Goal: Transaction & Acquisition: Purchase product/service

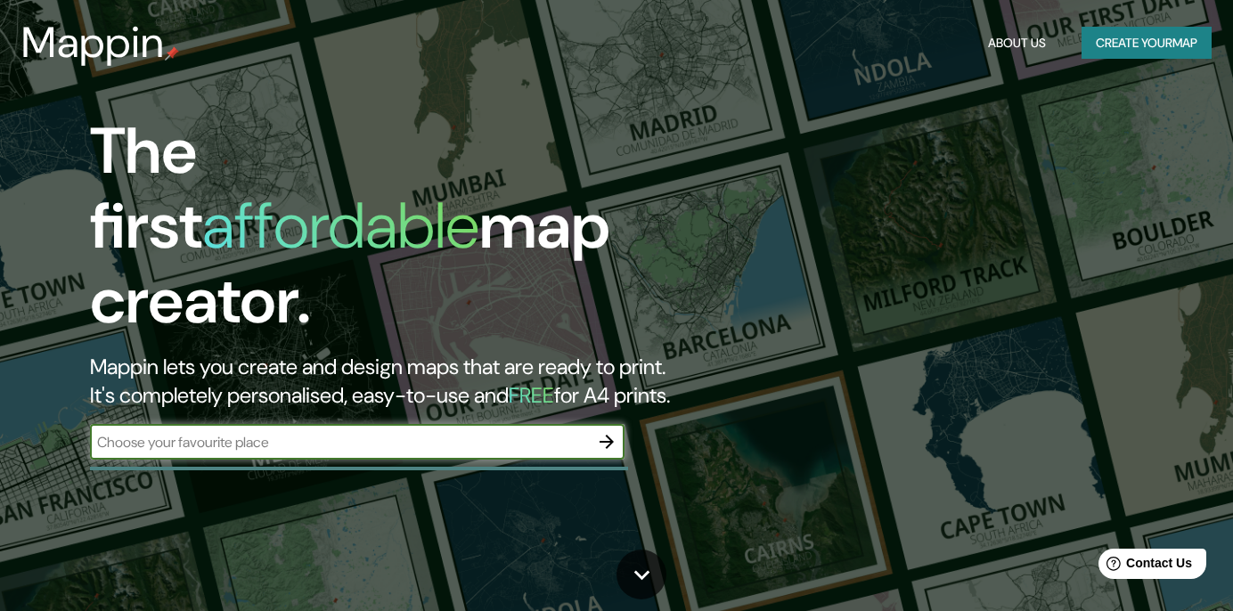
click at [570, 432] on input "text" at bounding box center [339, 442] width 499 height 20
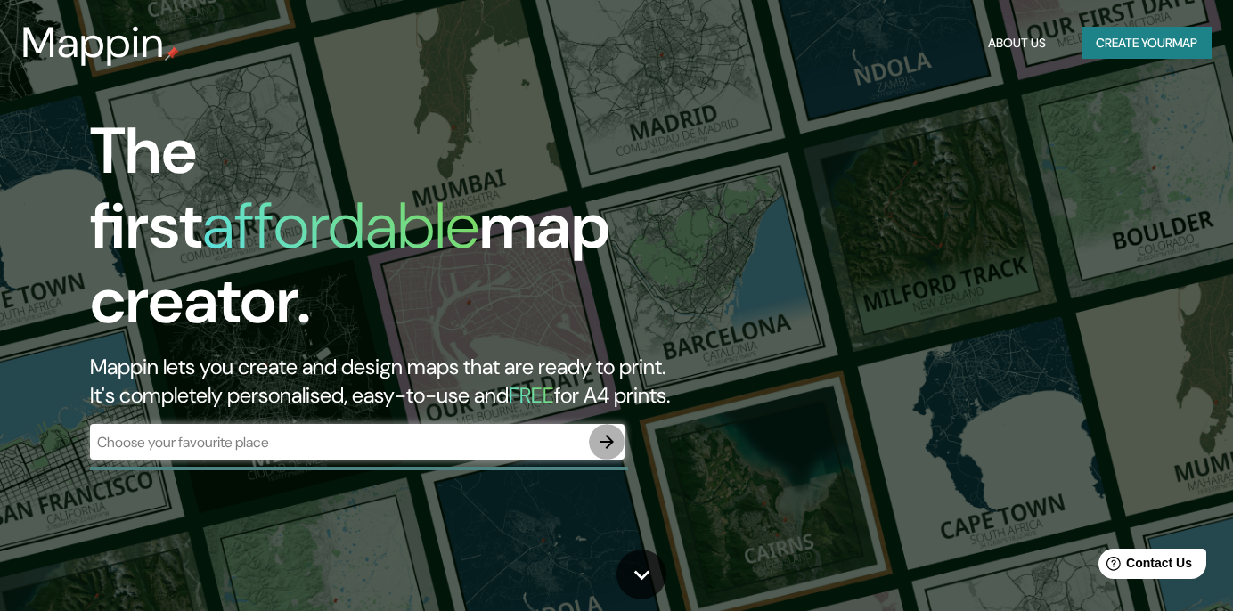
click at [616, 431] on icon "button" at bounding box center [606, 441] width 21 height 21
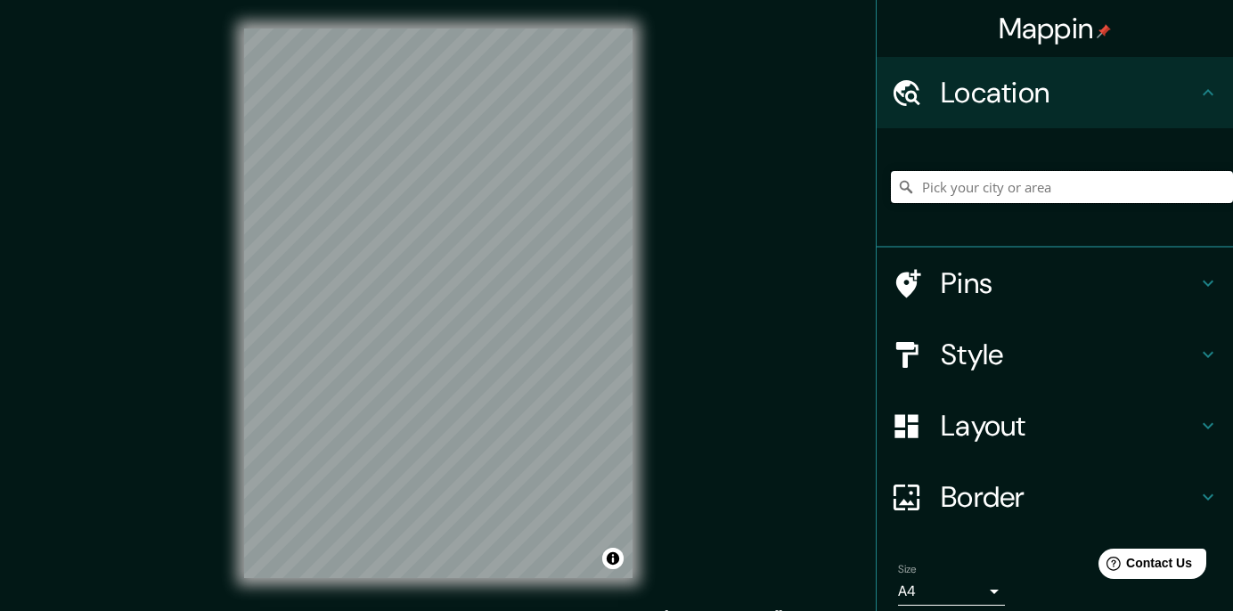
click at [1017, 182] on input "Pick your city or area" at bounding box center [1062, 187] width 342 height 32
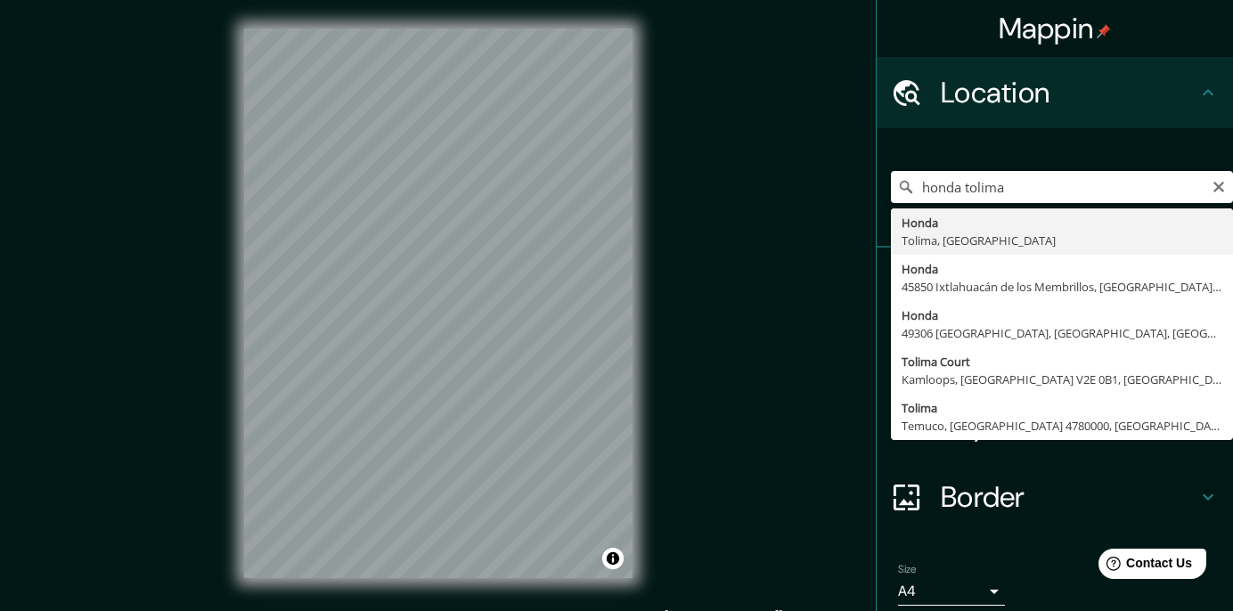
type input "Honda, [GEOGRAPHIC_DATA], [GEOGRAPHIC_DATA]"
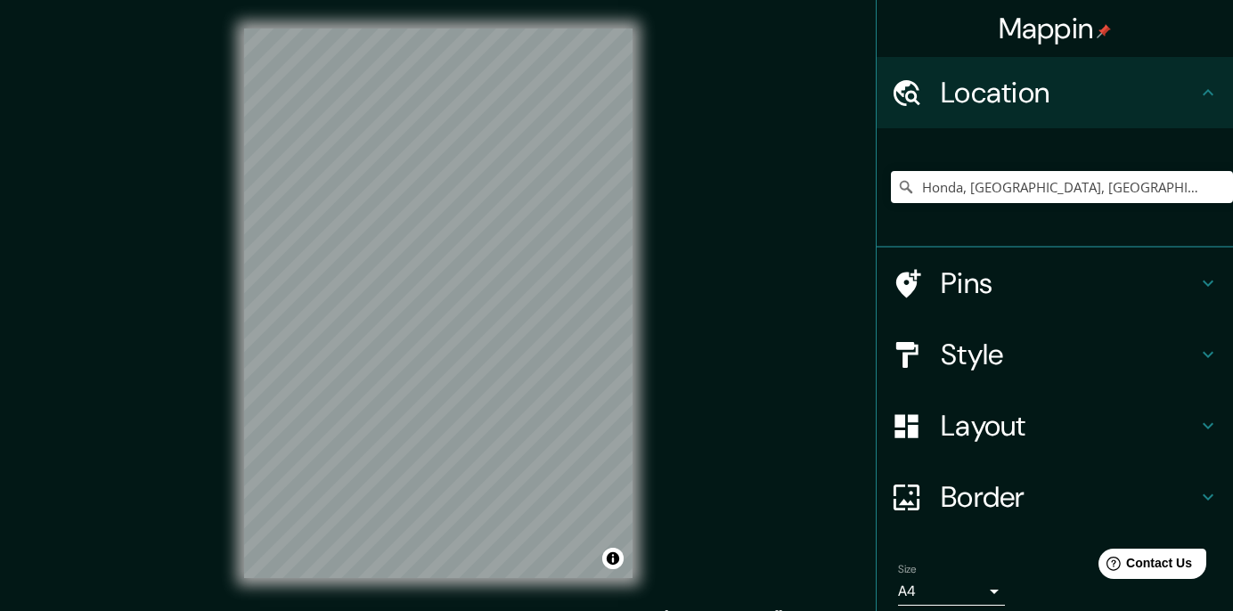
click at [999, 371] on h4 "Style" at bounding box center [1069, 355] width 257 height 36
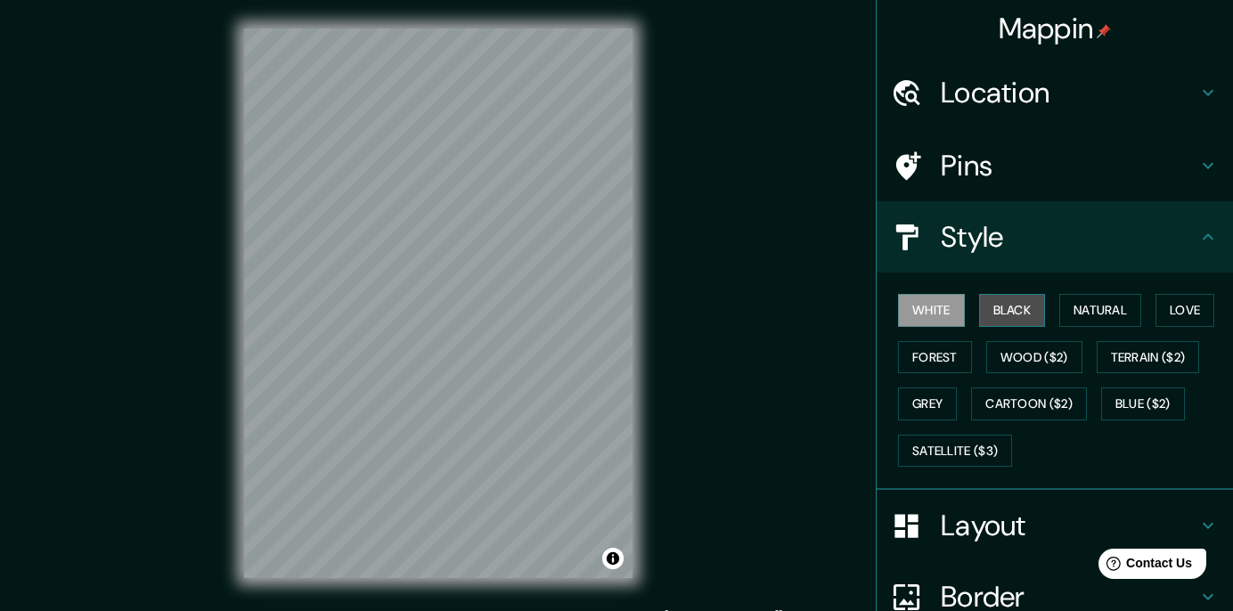
click at [1002, 318] on button "Black" at bounding box center [1012, 310] width 67 height 33
click at [932, 310] on button "White" at bounding box center [931, 310] width 67 height 33
click at [1156, 306] on button "Love" at bounding box center [1185, 310] width 59 height 33
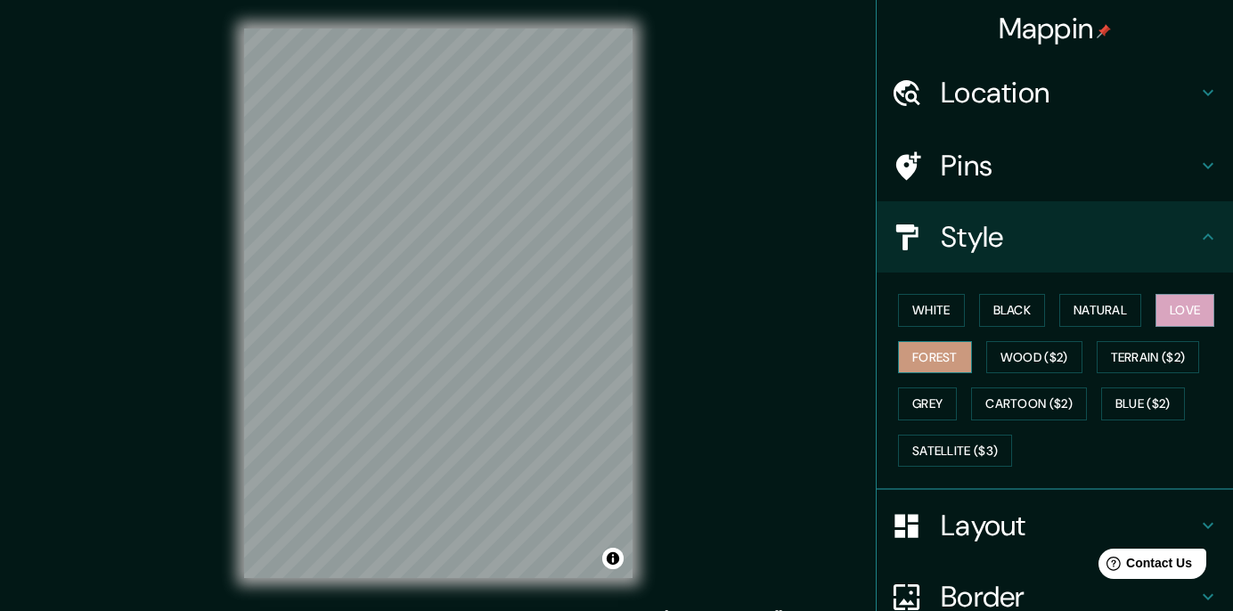
click at [944, 356] on button "Forest" at bounding box center [935, 357] width 74 height 33
click at [1154, 356] on button "Terrain ($2)" at bounding box center [1148, 357] width 103 height 33
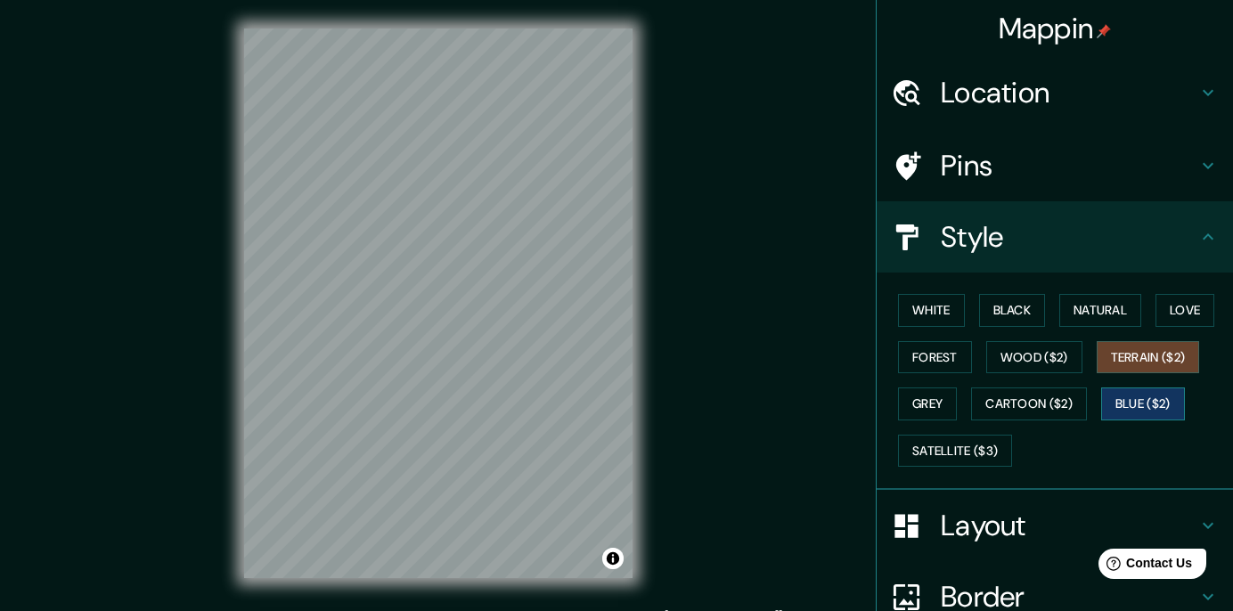
click at [1138, 399] on button "Blue ($2)" at bounding box center [1144, 404] width 84 height 33
click at [924, 407] on button "Grey" at bounding box center [927, 404] width 59 height 33
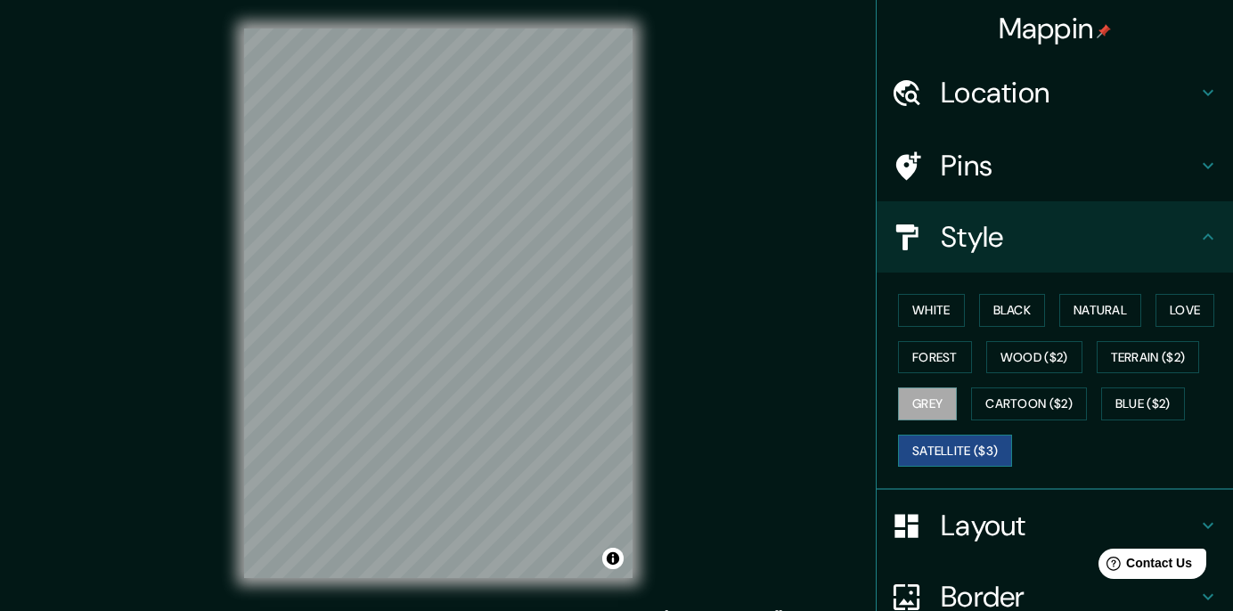
click at [946, 453] on button "Satellite ($3)" at bounding box center [955, 451] width 114 height 33
click at [923, 403] on button "Grey" at bounding box center [927, 404] width 59 height 33
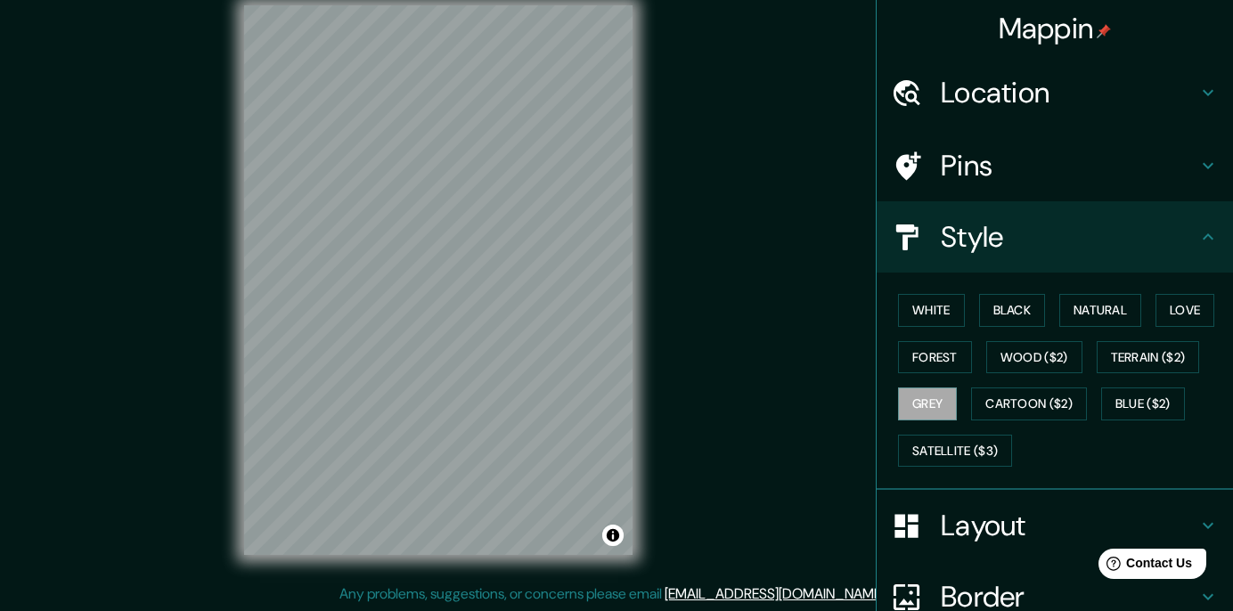
scroll to position [24, 0]
click at [1020, 308] on button "Black" at bounding box center [1012, 310] width 67 height 33
click at [425, 250] on div at bounding box center [426, 247] width 14 height 14
